Goal: Contribute content

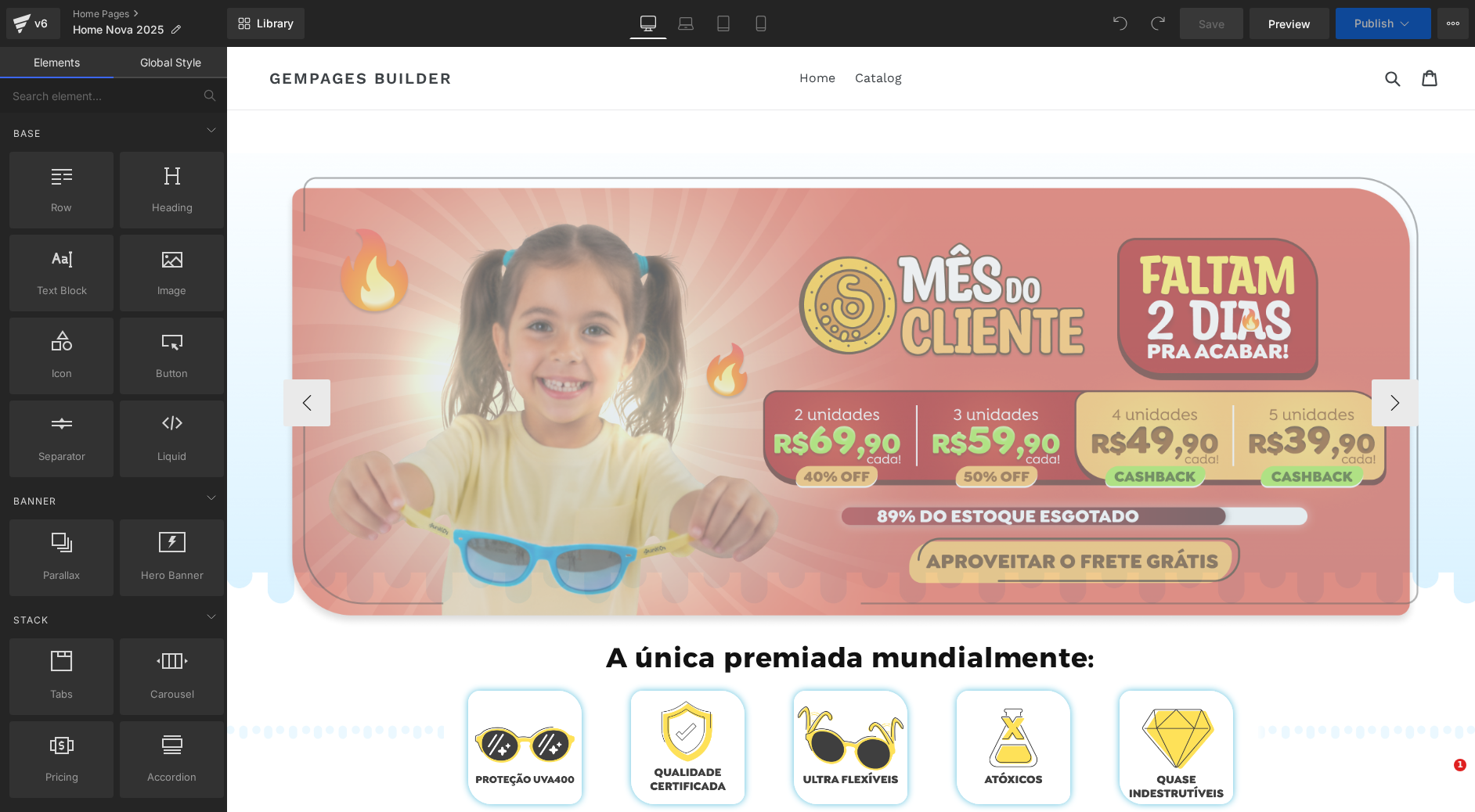
click at [783, 376] on img at bounding box center [851, 403] width 1135 height 452
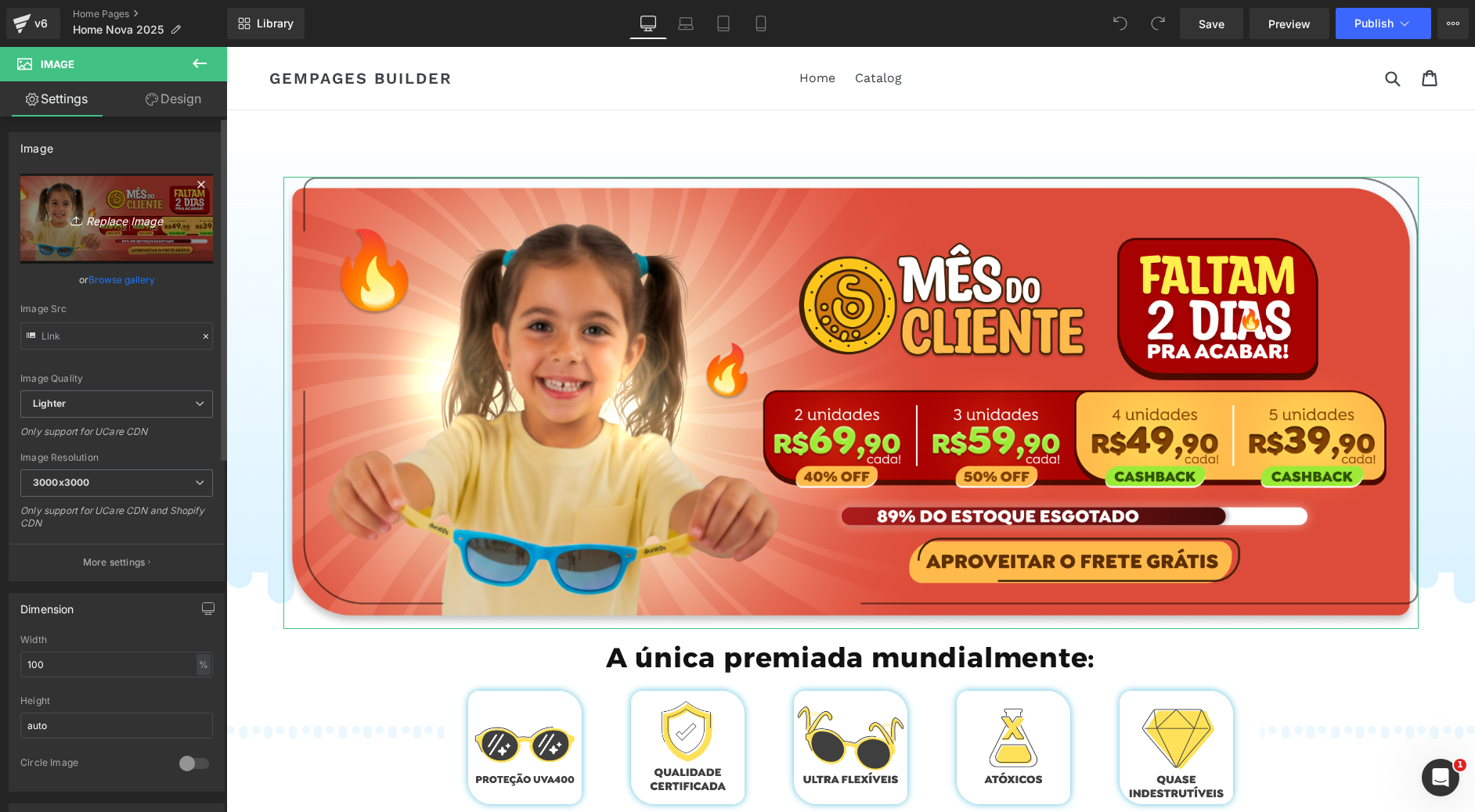
click at [111, 220] on icon "Replace Image" at bounding box center [116, 218] width 125 height 19
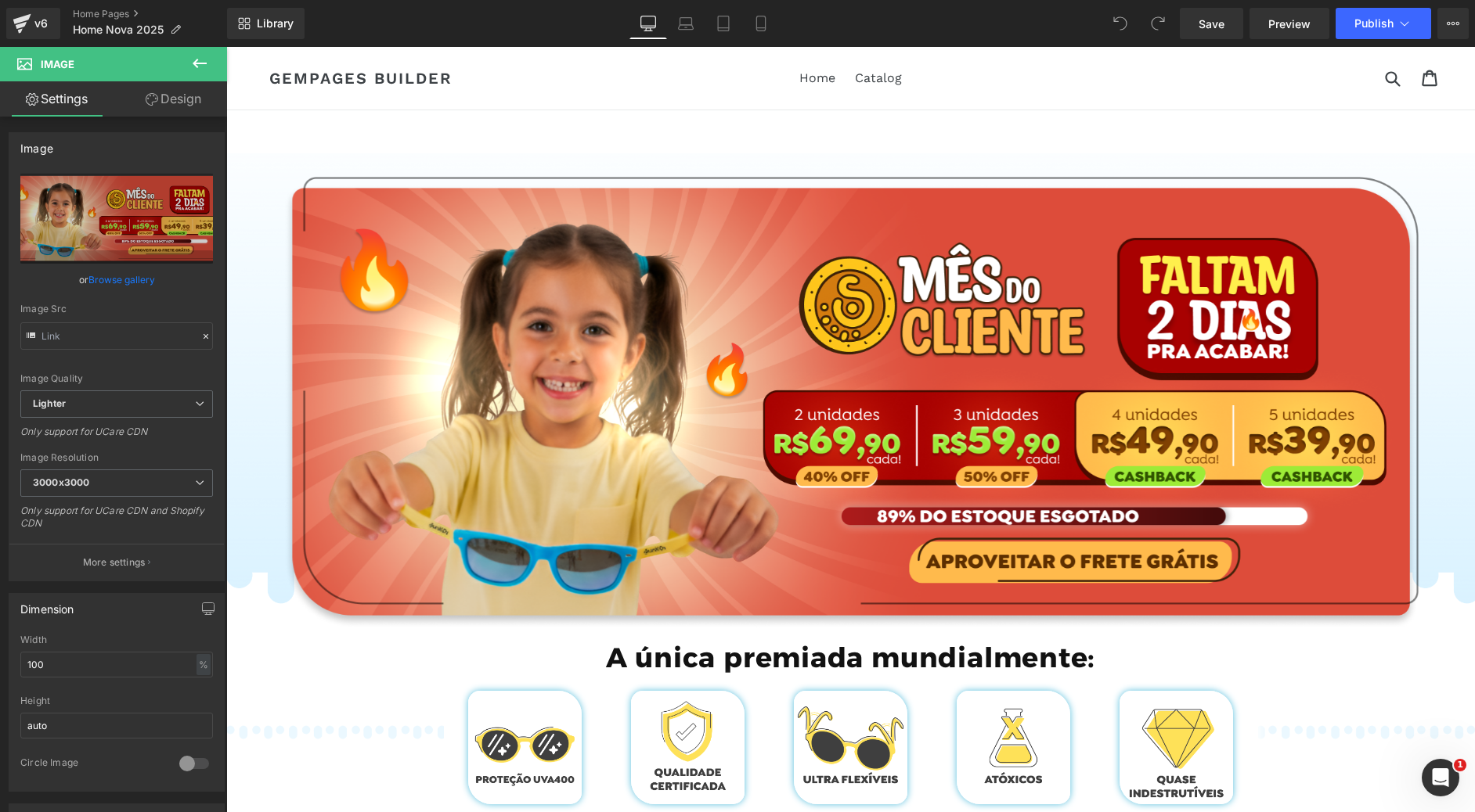
type input "C:\fakepath\Group 780.png"
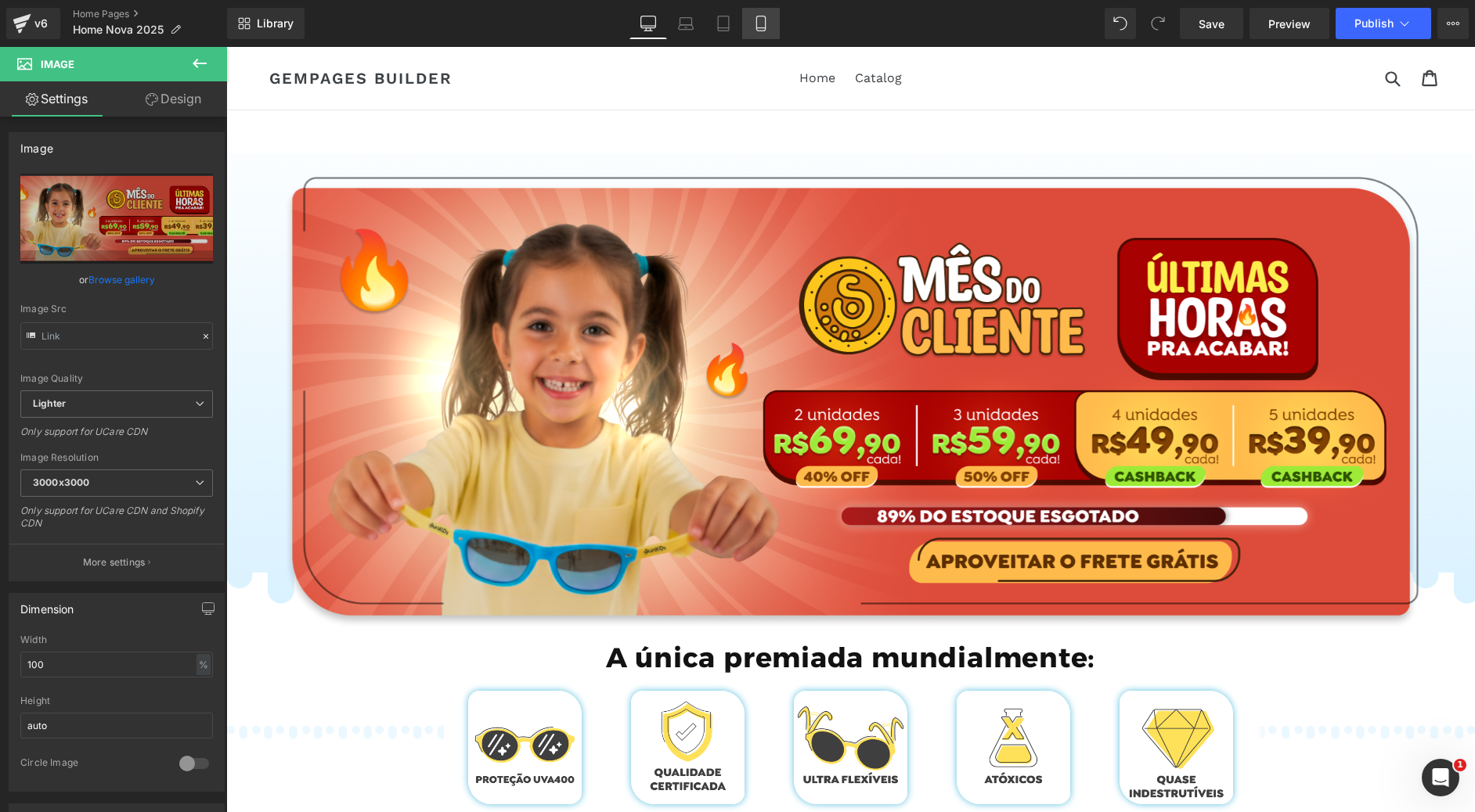
click at [759, 21] on icon at bounding box center [761, 23] width 16 height 16
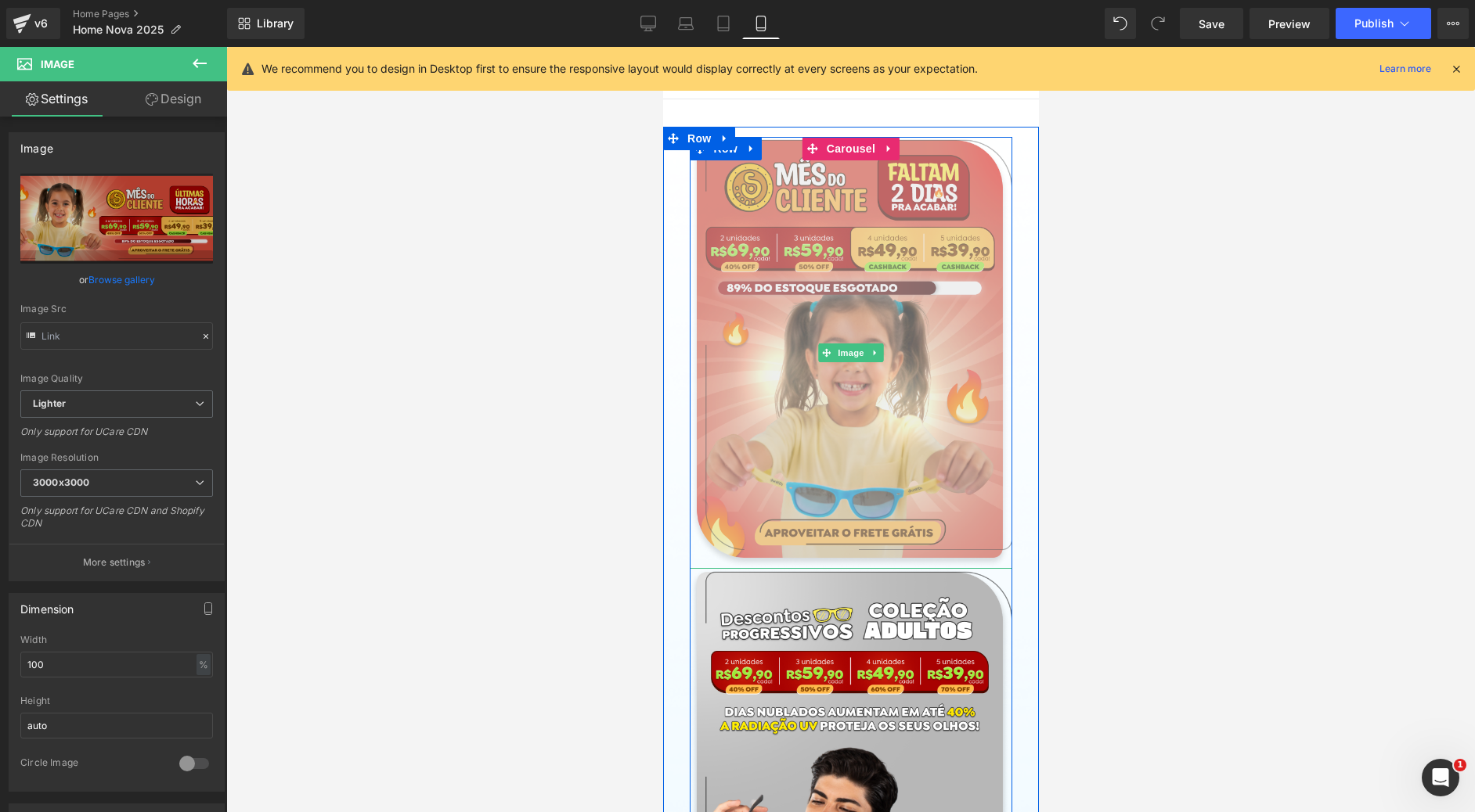
click at [917, 303] on img at bounding box center [850, 352] width 323 height 432
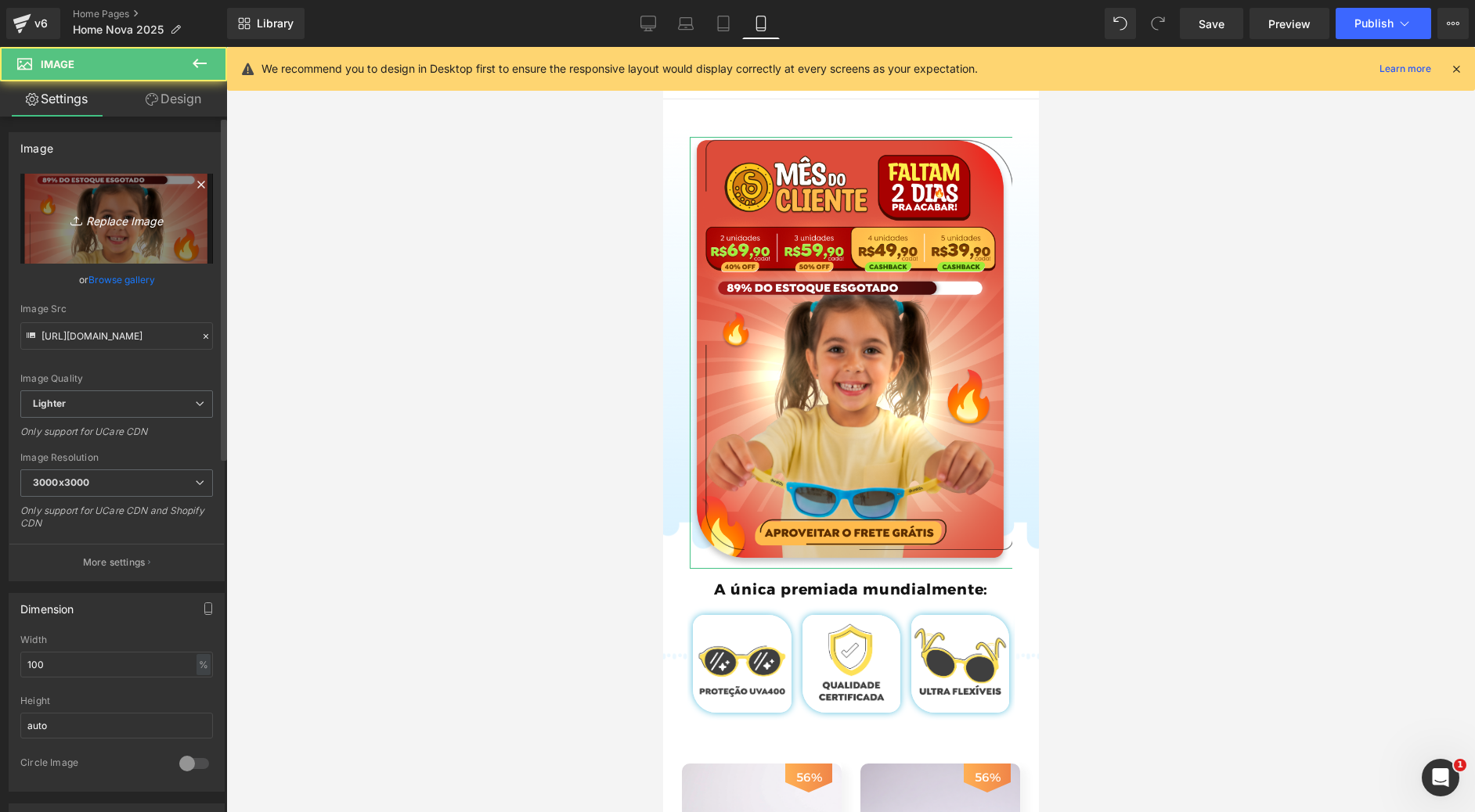
click at [108, 216] on icon "Replace Image" at bounding box center [116, 218] width 125 height 19
type input "C:\fakepath\Group 781.png"
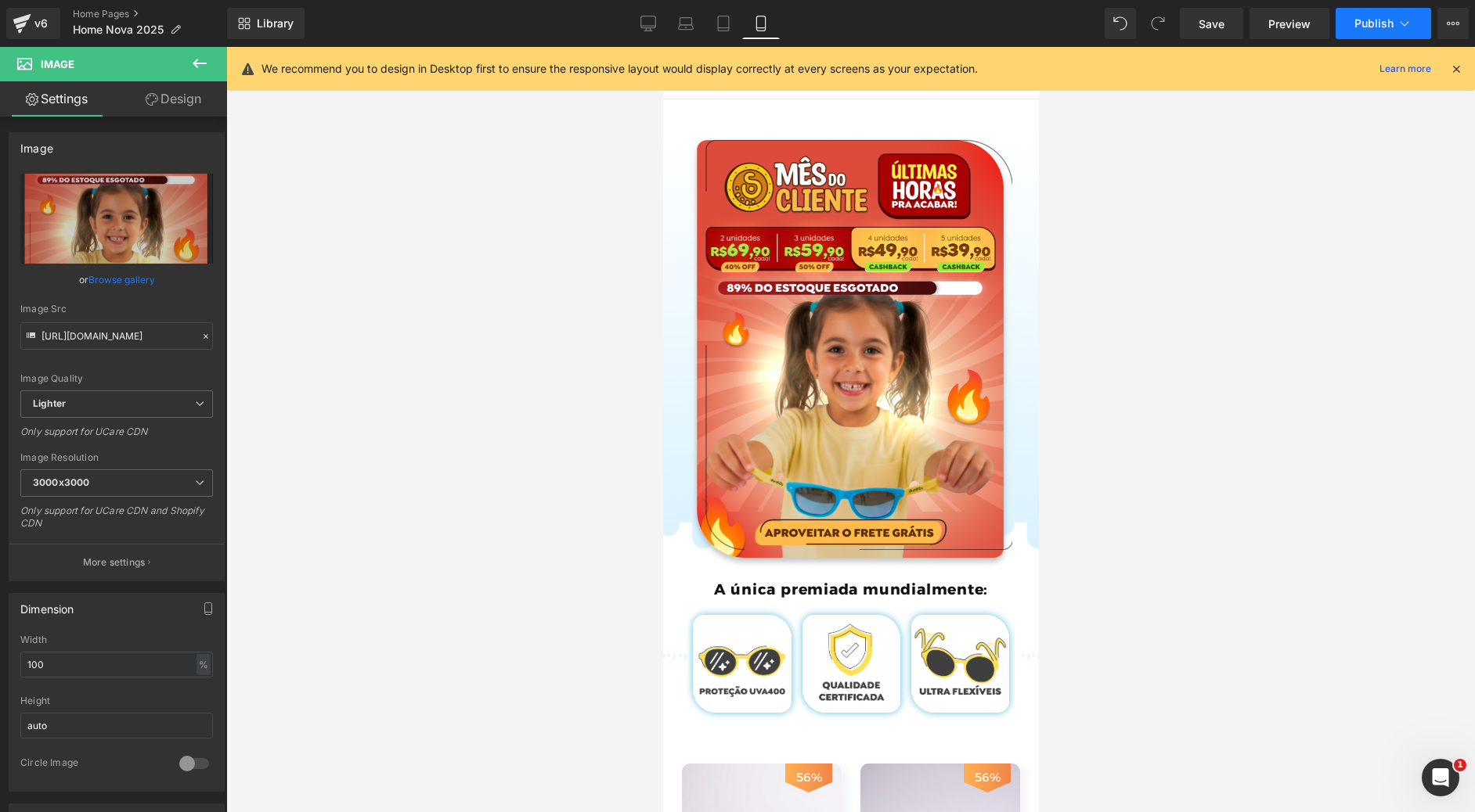
click at [1377, 24] on span "Publish" at bounding box center [1374, 23] width 39 height 13
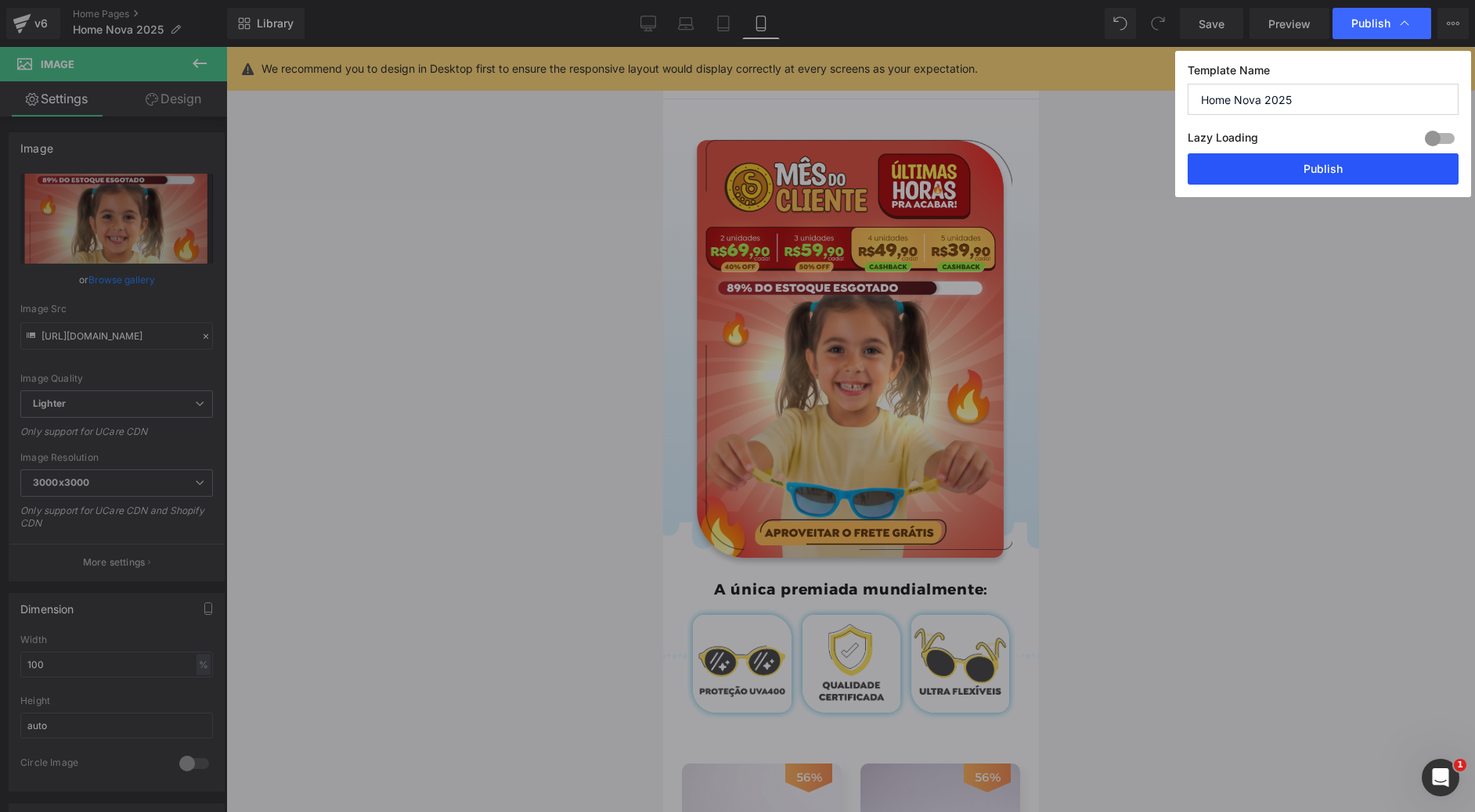
click at [1326, 165] on button "Publish" at bounding box center [1323, 169] width 271 height 31
